Goal: Check status: Check status

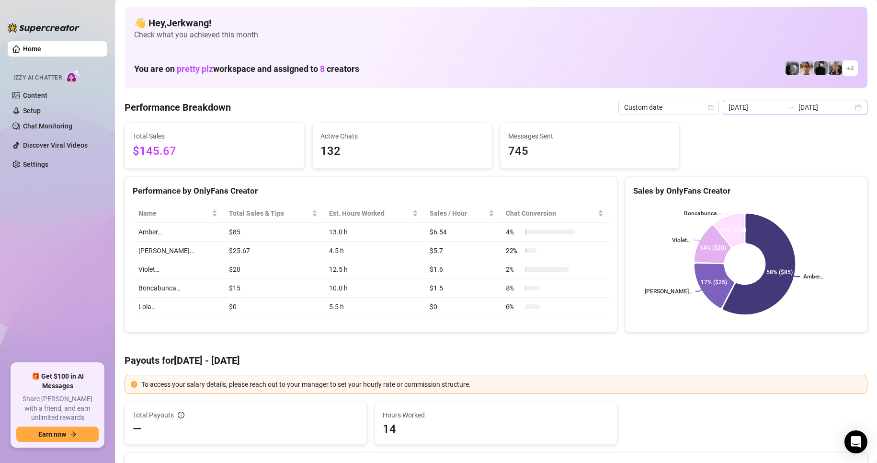
click at [809, 114] on div "[DATE] [DATE]" at bounding box center [795, 107] width 145 height 15
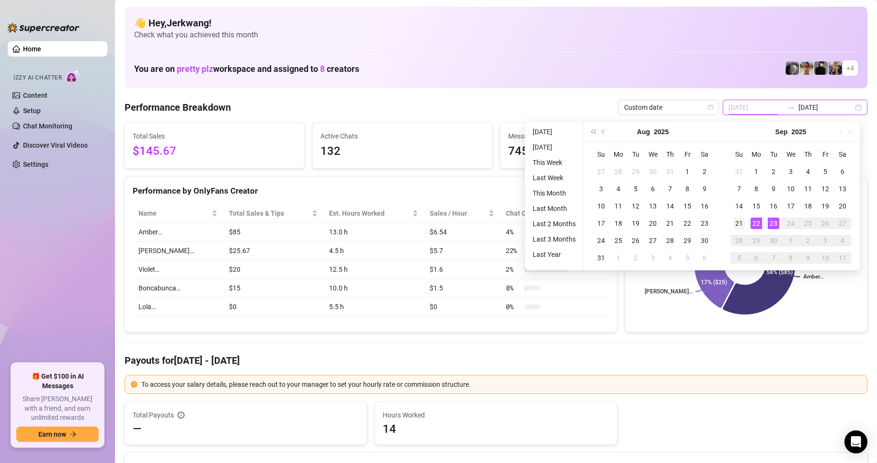
type input "[DATE]"
click at [740, 223] on div "21" at bounding box center [738, 222] width 11 height 11
type input "[DATE]"
click at [772, 224] on div "23" at bounding box center [773, 222] width 11 height 11
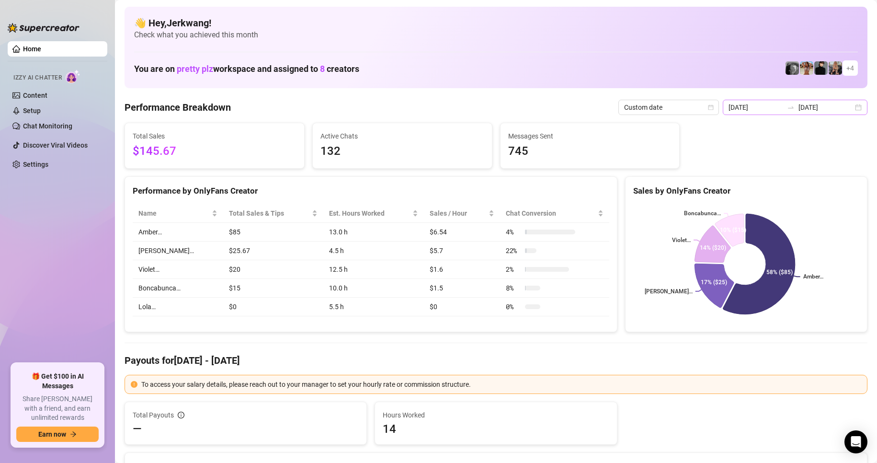
click at [850, 102] on div "[DATE] [DATE]" at bounding box center [795, 107] width 145 height 15
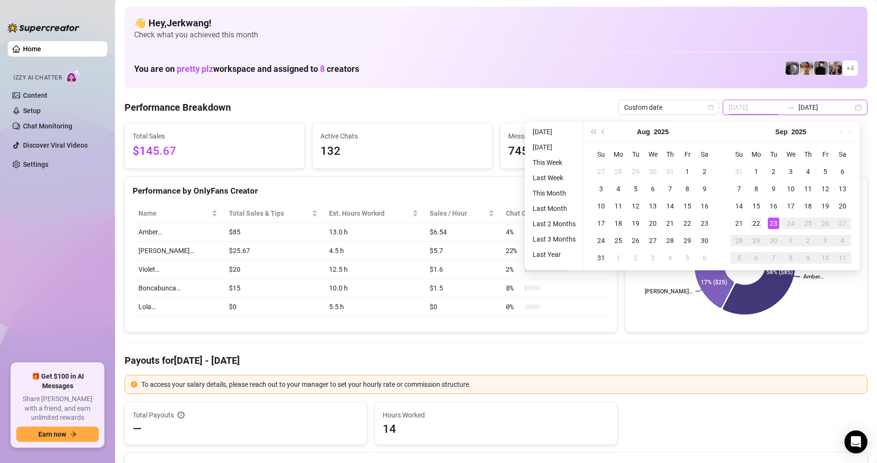
type input "[DATE]"
click at [761, 223] on div "22" at bounding box center [755, 222] width 11 height 11
click at [770, 226] on div "23" at bounding box center [773, 222] width 11 height 11
type input "[DATE]"
